Goal: Information Seeking & Learning: Learn about a topic

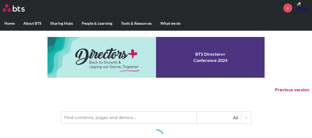
click at [103, 92] on p "Previous version" at bounding box center [156, 89] width 312 height 11
click at [99, 115] on input "text" at bounding box center [129, 117] width 136 height 12
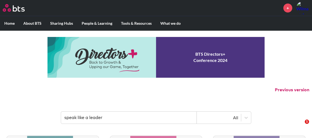
type input "speak like a leader"
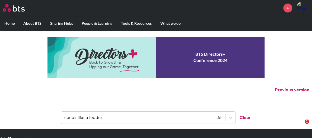
click at [131, 113] on input "speak like a leader" at bounding box center [121, 117] width 120 height 12
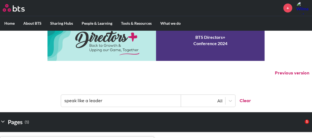
scroll to position [24, 0]
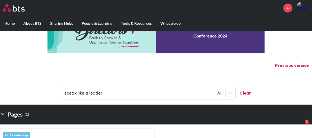
click at [117, 88] on input "speak like a leader" at bounding box center [121, 93] width 120 height 12
click at [151, 91] on input "speak like a leader" at bounding box center [121, 93] width 120 height 12
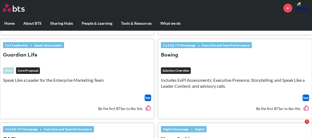
scroll to position [345, 0]
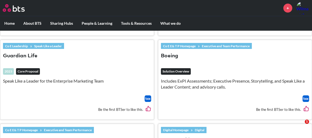
click at [46, 44] on link "Speak Like a Leader" at bounding box center [48, 46] width 32 height 6
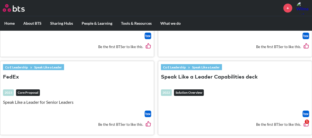
scroll to position [197, 0]
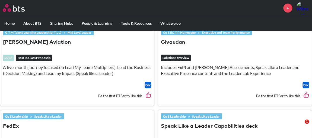
click at [45, 113] on link "Speak Like a Leader" at bounding box center [48, 116] width 32 height 6
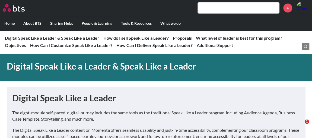
click at [123, 97] on h1 "Digital Speak Like a Leader" at bounding box center [155, 98] width 287 height 12
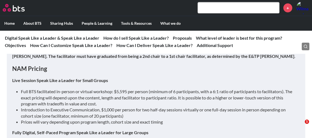
scroll to position [591, 0]
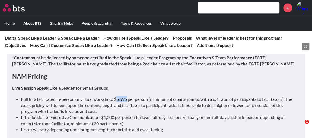
drag, startPoint x: 117, startPoint y: 98, endPoint x: 127, endPoint y: 98, distance: 10.0
click at [127, 98] on li "Full BTS facilitated in-person or virtual workshop: $5,595 per person (minimum …" at bounding box center [158, 105] width 274 height 18
copy li "5,595"
click at [136, 113] on li "Full BTS facilitated in-person or virtual workshop: $5,595 per person (minimum …" at bounding box center [158, 105] width 274 height 18
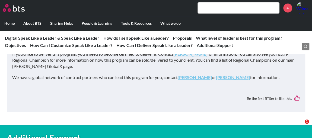
scroll to position [2193, 0]
